Goal: Use online tool/utility: Utilize a website feature to perform a specific function

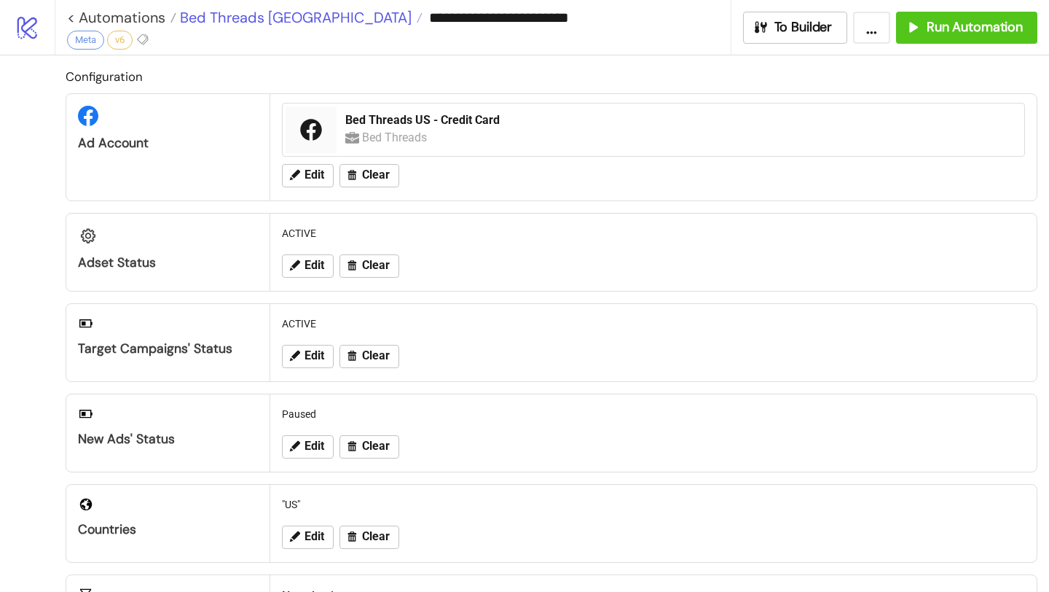
click at [241, 17] on span "Bed Threads [GEOGRAPHIC_DATA]" at bounding box center [293, 17] width 235 height 19
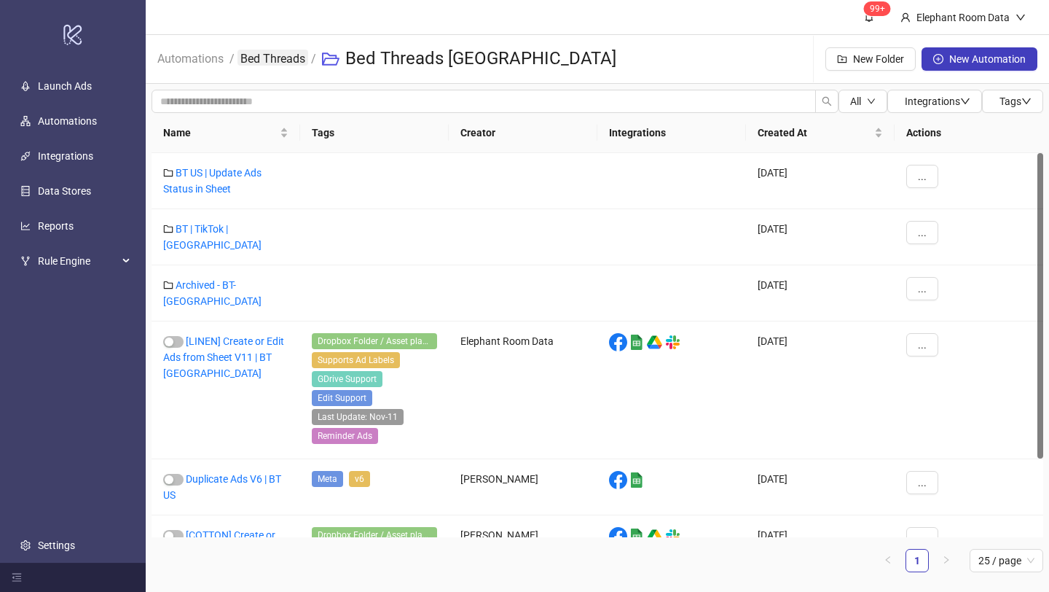
click at [259, 55] on link "Bed Threads" at bounding box center [273, 58] width 71 height 16
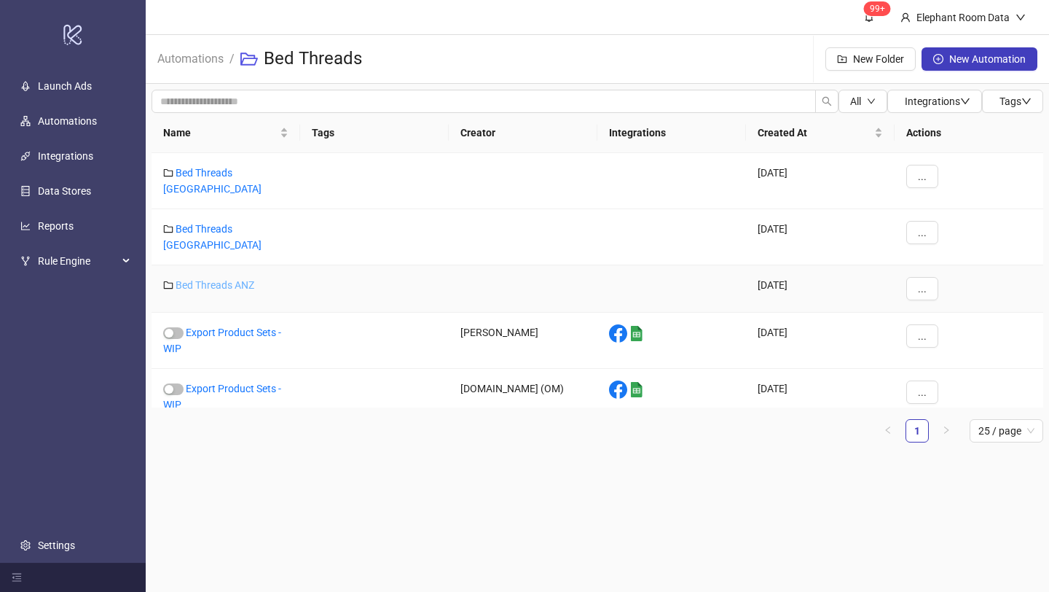
click at [227, 279] on link "Bed Threads ANZ" at bounding box center [215, 285] width 79 height 12
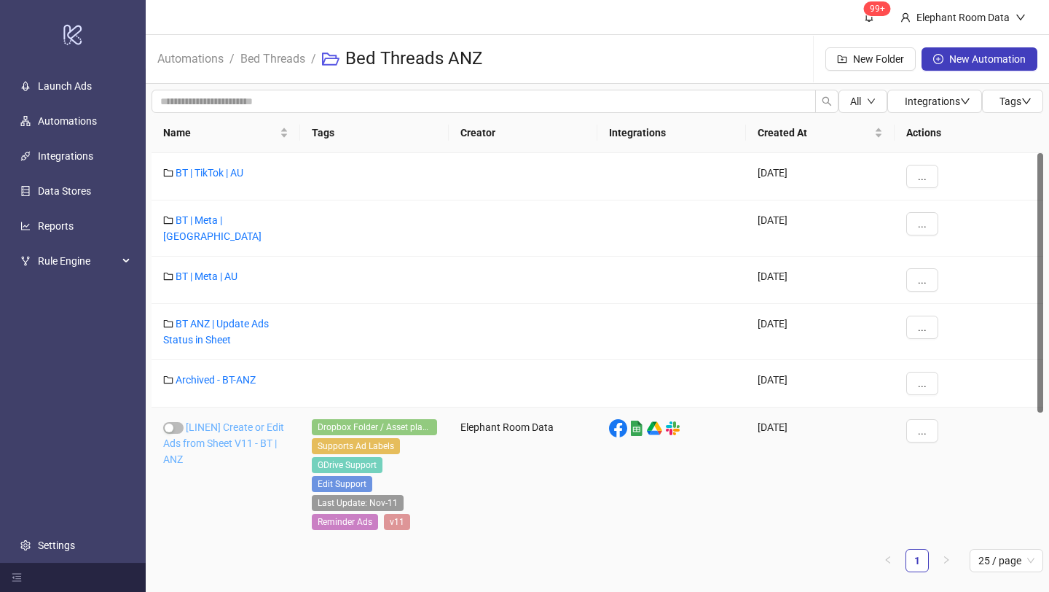
click at [248, 432] on link "[LINEN] Create or Edit Ads from Sheet V11 - BT | ANZ" at bounding box center [223, 443] width 121 height 44
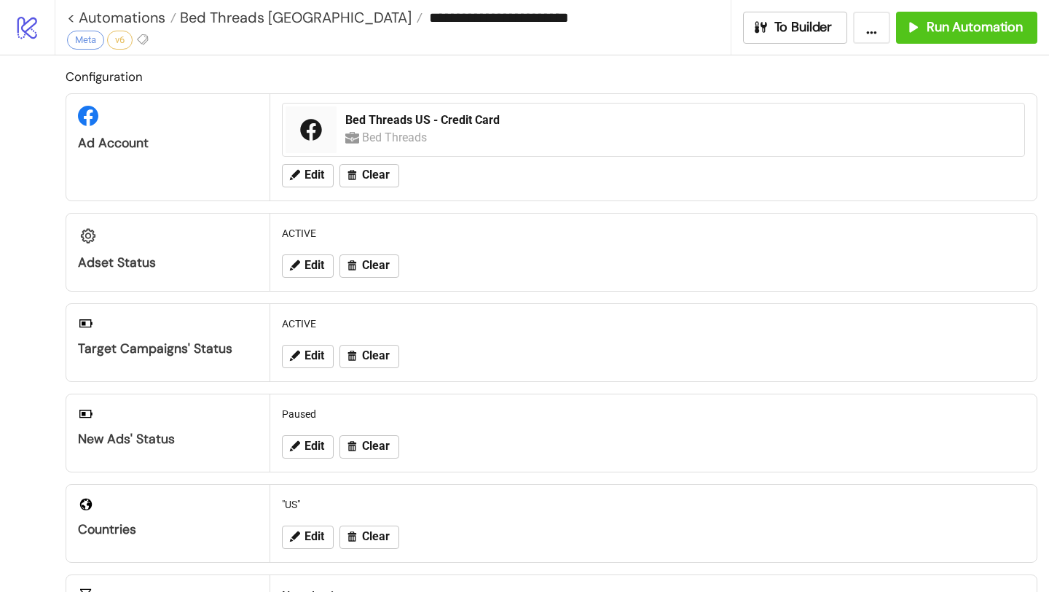
type input "**********"
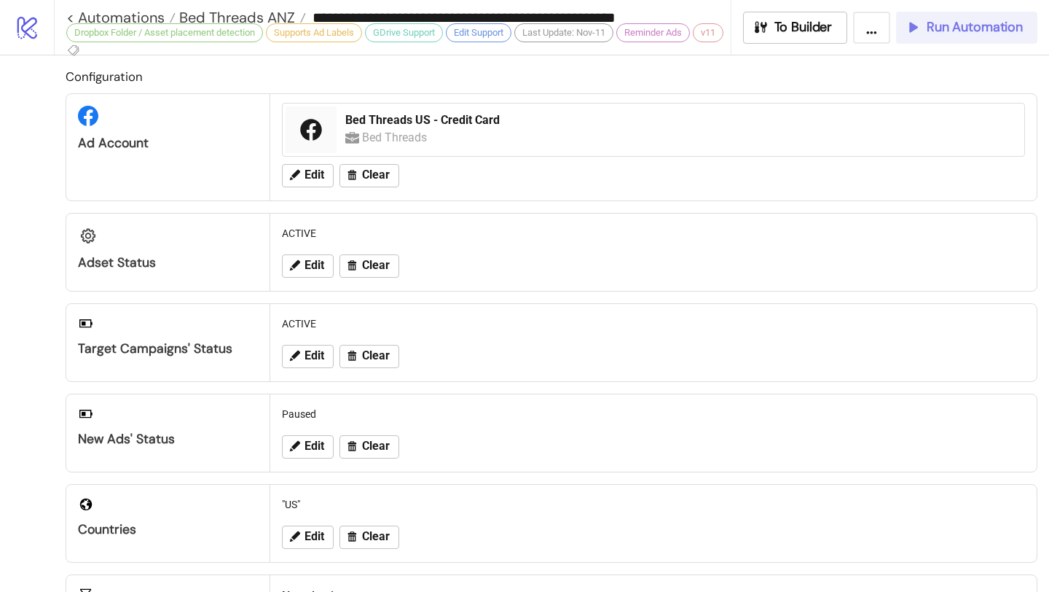
click at [955, 24] on span "Run Automation" at bounding box center [975, 27] width 96 height 17
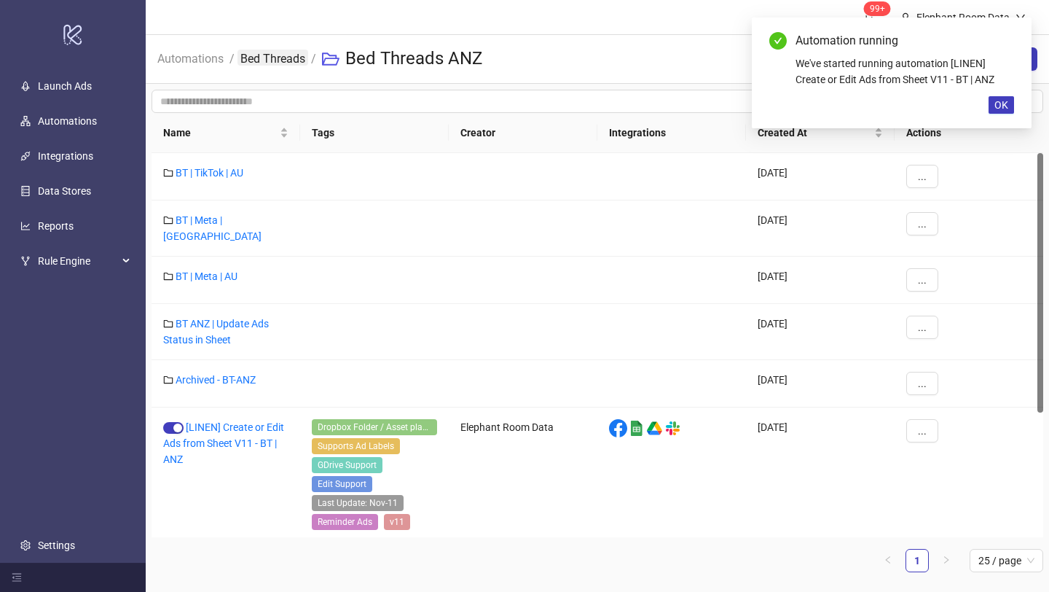
click at [280, 61] on link "Bed Threads" at bounding box center [273, 58] width 71 height 16
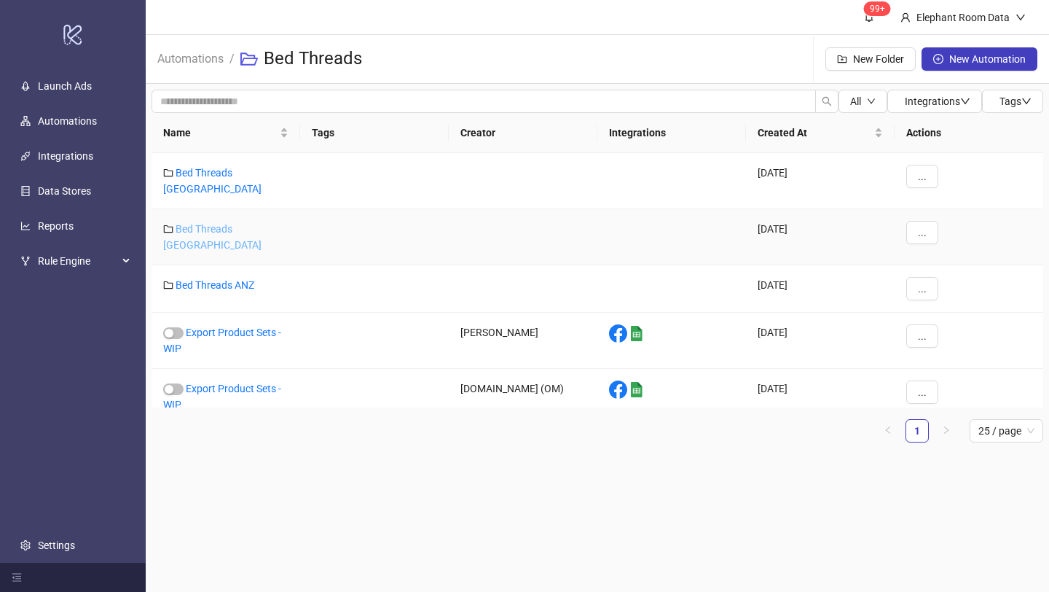
click at [241, 223] on link "Bed Threads [GEOGRAPHIC_DATA]" at bounding box center [212, 237] width 98 height 28
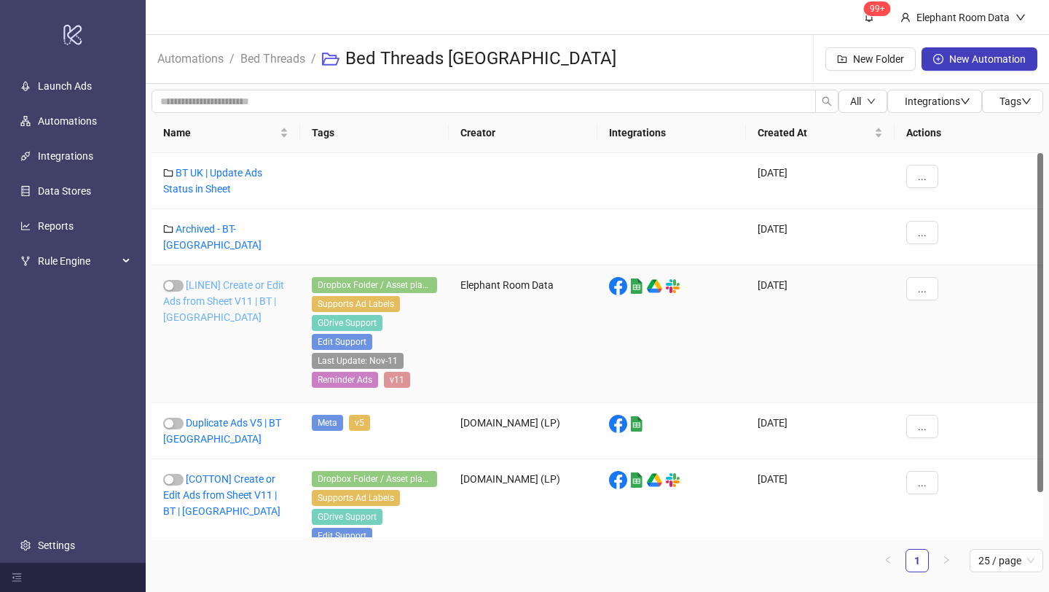
click at [269, 288] on link "[LINEN] Create or Edit Ads from Sheet V11 | BT | [GEOGRAPHIC_DATA]" at bounding box center [223, 301] width 121 height 44
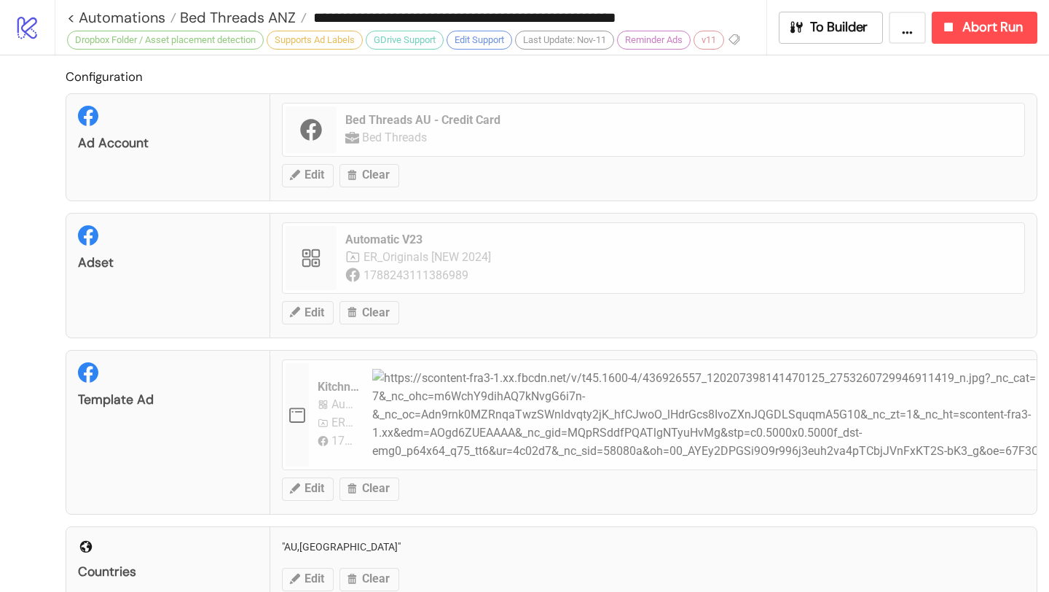
type input "**********"
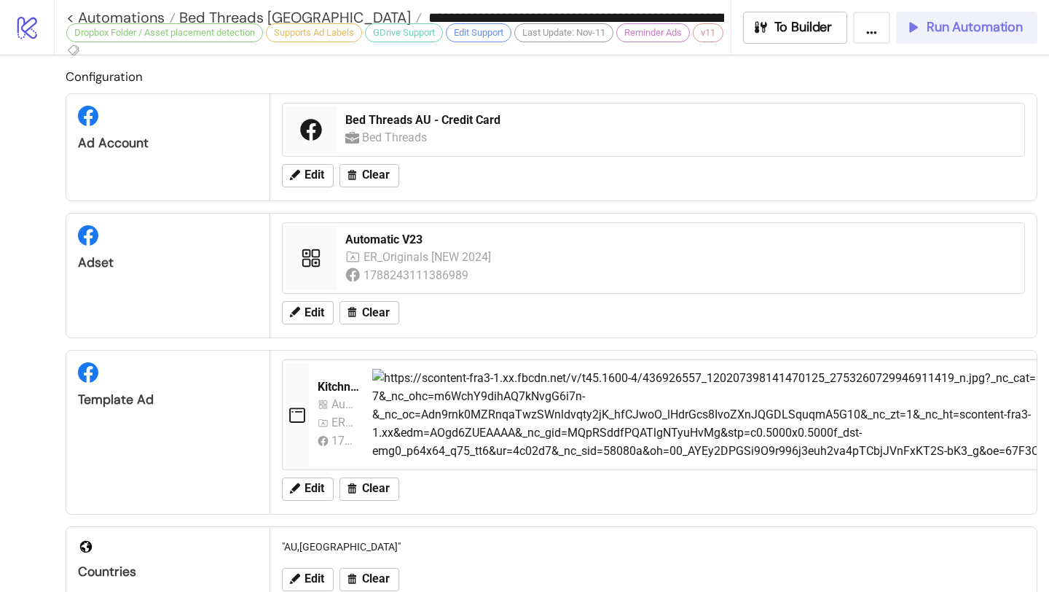
click at [963, 23] on span "Run Automation" at bounding box center [975, 27] width 96 height 17
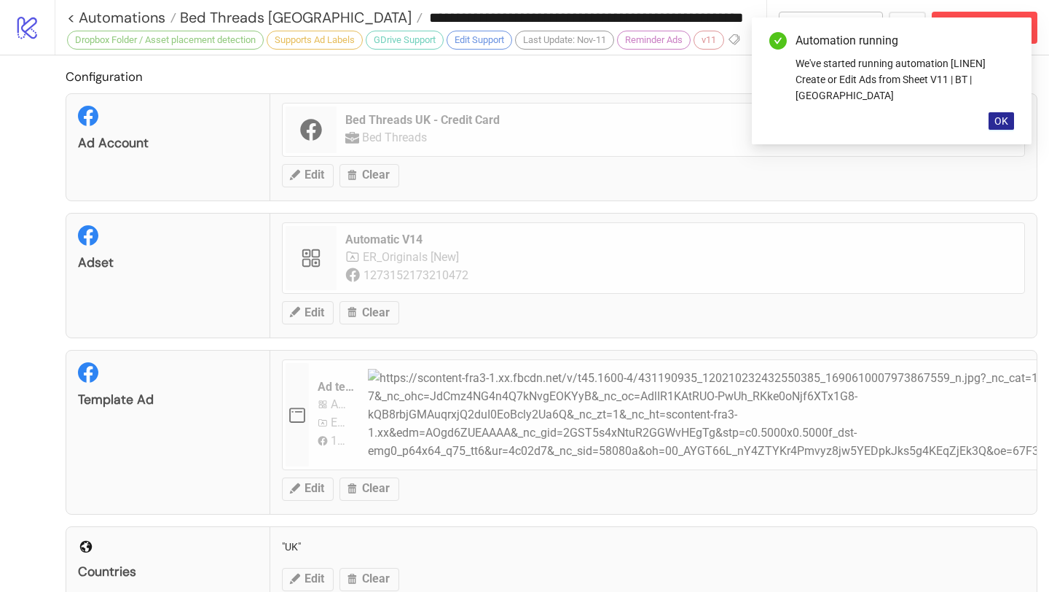
click at [1009, 112] on button "OK" at bounding box center [1001, 120] width 25 height 17
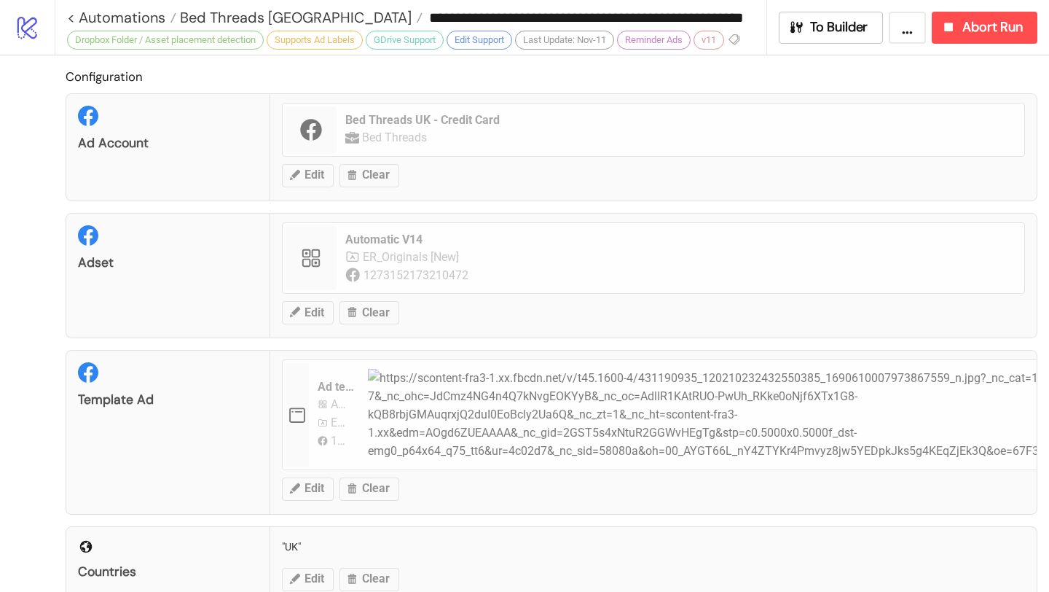
click at [21, 142] on div "Configuration Ad Account Bed Threads UK - Credit Card Bed Threads Edit Clear Ad…" at bounding box center [524, 594] width 1049 height 1078
click at [219, 20] on span "Bed Threads [GEOGRAPHIC_DATA]" at bounding box center [293, 17] width 235 height 19
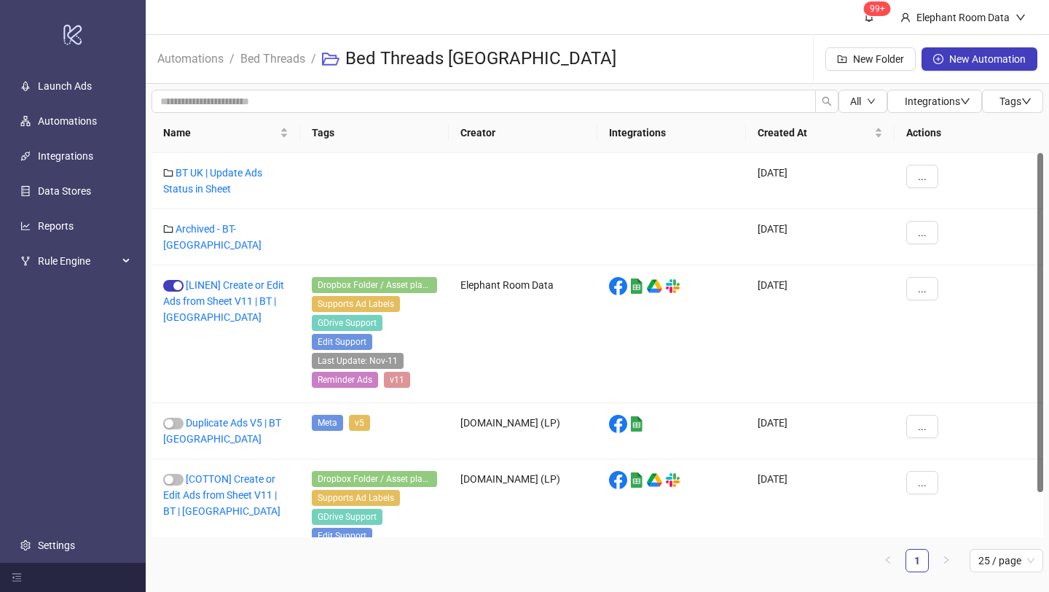
click at [289, 68] on li "Bed Threads" at bounding box center [272, 59] width 65 height 47
click at [289, 62] on link "Bed Threads" at bounding box center [273, 58] width 71 height 16
